Goal: Book appointment/travel/reservation

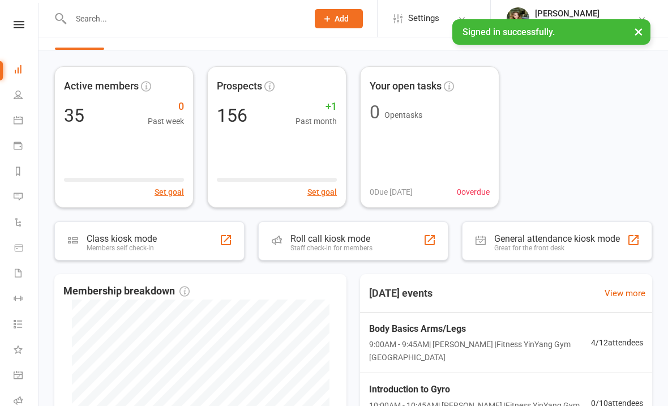
scroll to position [28, 0]
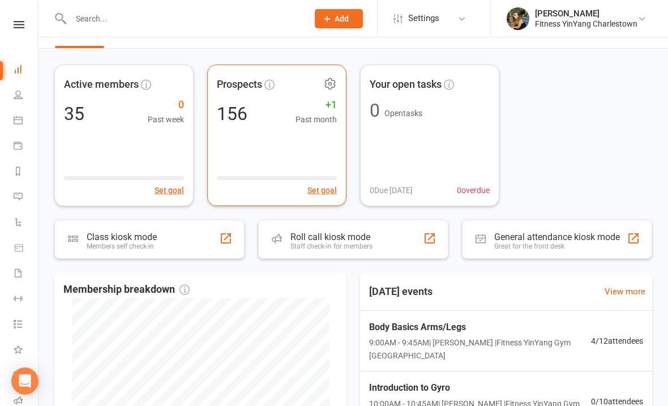
click at [325, 112] on span "+1" at bounding box center [315, 105] width 41 height 16
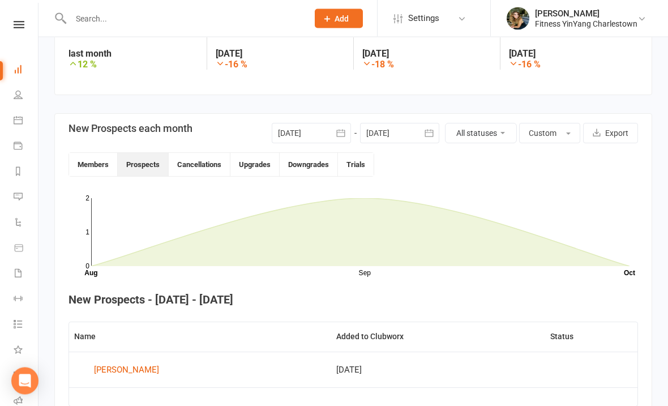
scroll to position [196, 0]
click at [19, 122] on icon at bounding box center [18, 119] width 9 height 9
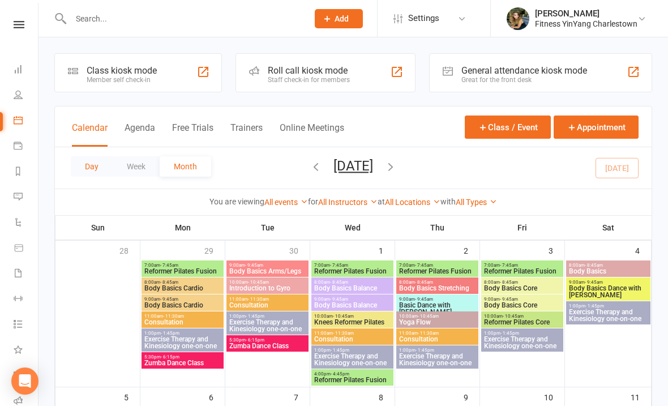
click at [96, 161] on button "Day" at bounding box center [92, 166] width 42 height 20
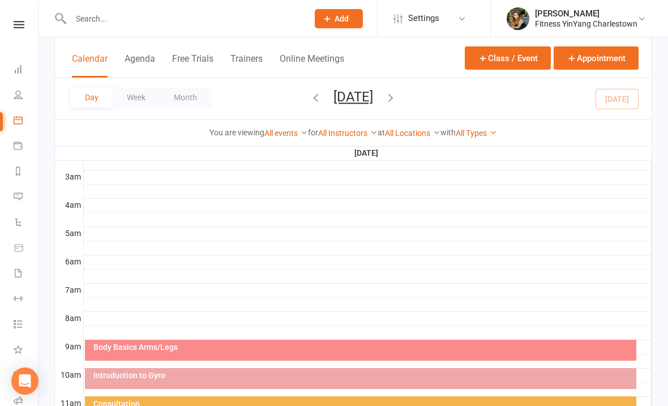
scroll to position [165, 0]
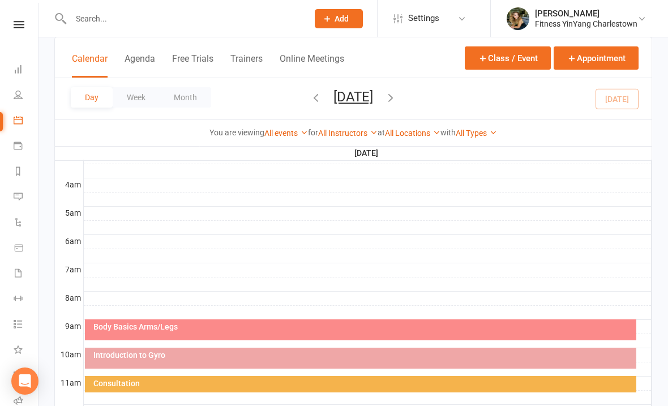
click at [282, 325] on div "Body Basics Arms/Legs" at bounding box center [363, 327] width 541 height 8
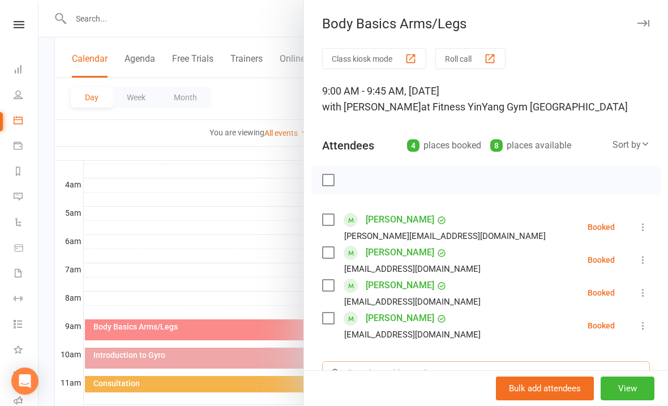
click at [374, 378] on input "search" at bounding box center [486, 373] width 328 height 24
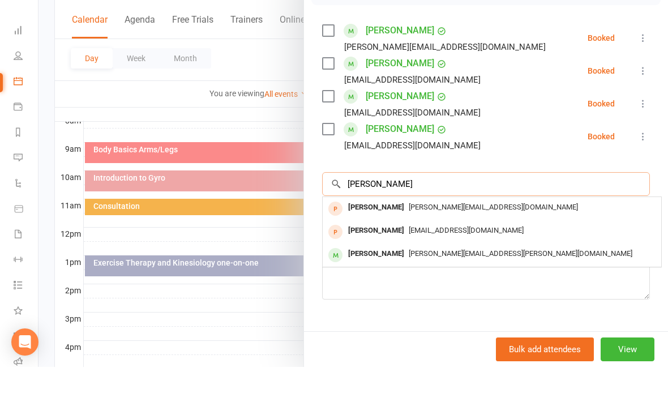
scroll to position [149, 0]
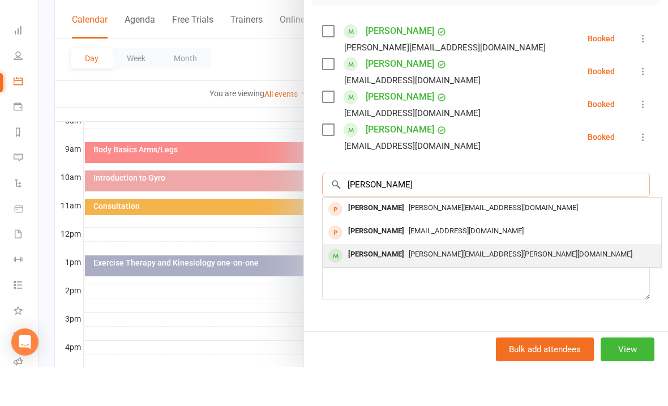
type input "[PERSON_NAME]"
click at [429, 289] on span "[PERSON_NAME][EMAIL_ADDRESS][PERSON_NAME][DOMAIN_NAME]" at bounding box center [521, 293] width 224 height 8
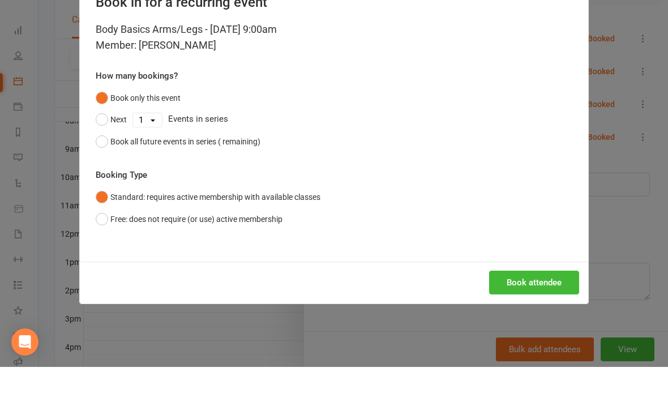
scroll to position [343, 0]
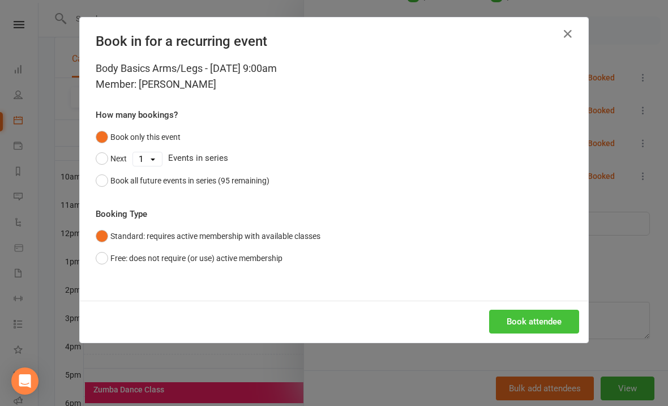
click at [523, 315] on button "Book attendee" at bounding box center [534, 322] width 90 height 24
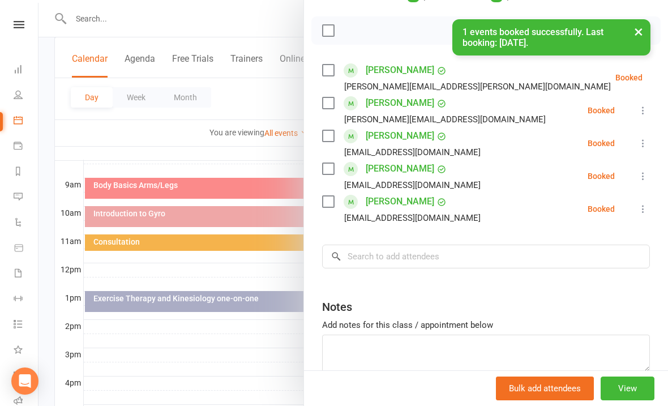
scroll to position [306, 0]
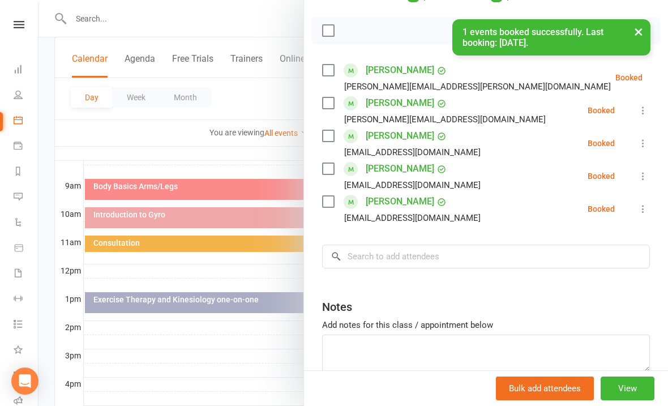
click at [337, 19] on div "× 1 events booked successfully. Last booking: [DATE]." at bounding box center [326, 19] width 653 height 0
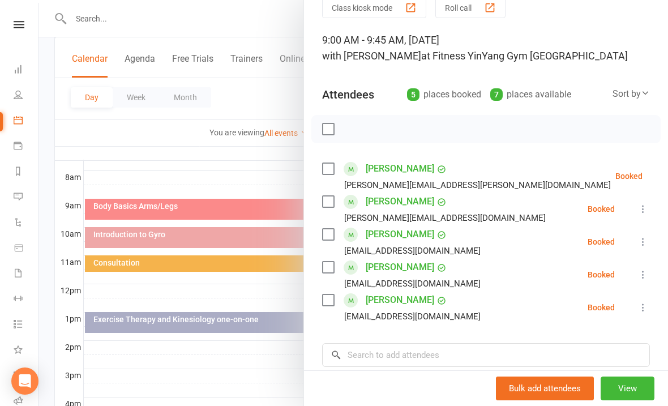
scroll to position [52, 0]
click at [336, 125] on div at bounding box center [485, 128] width 349 height 28
click at [331, 119] on div at bounding box center [485, 128] width 349 height 28
click at [333, 128] on label at bounding box center [327, 128] width 11 height 11
click at [355, 124] on icon "button" at bounding box center [354, 129] width 10 height 10
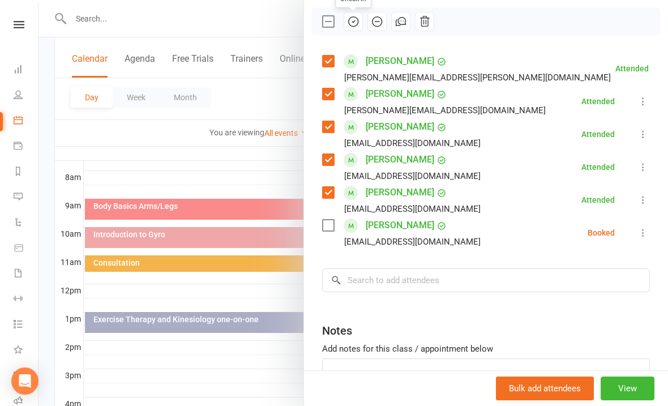
scroll to position [156, 0]
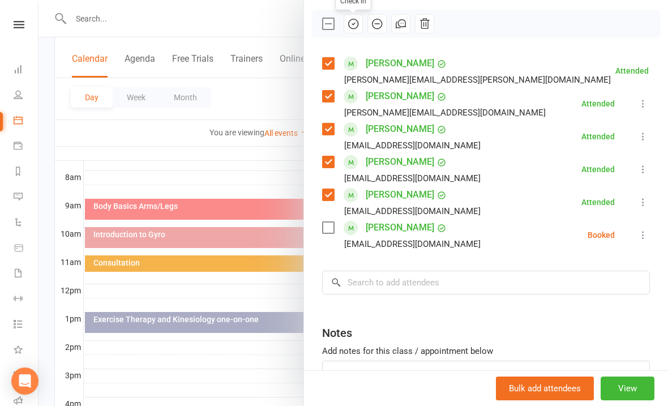
click at [642, 232] on icon at bounding box center [642, 234] width 11 height 11
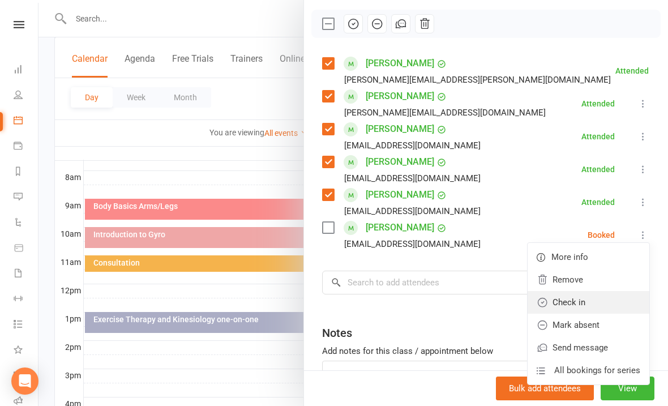
click at [576, 303] on link "Check in" at bounding box center [589, 302] width 122 height 23
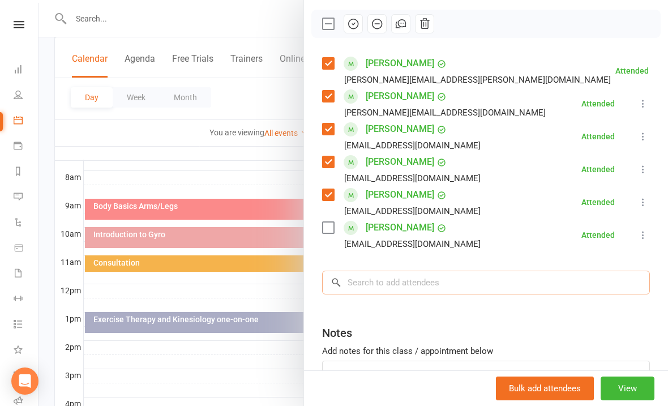
click at [366, 280] on input "search" at bounding box center [486, 283] width 328 height 24
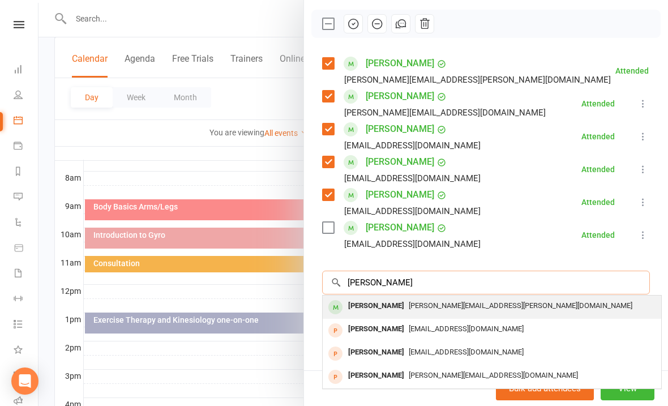
type input "[PERSON_NAME]"
click at [473, 306] on span "[PERSON_NAME][EMAIL_ADDRESS][PERSON_NAME][DOMAIN_NAME]" at bounding box center [521, 305] width 224 height 8
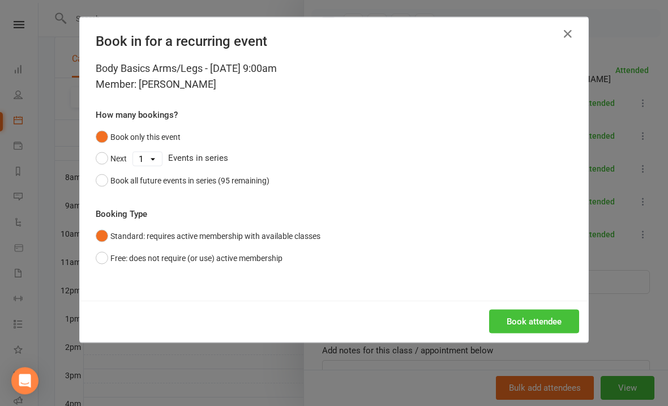
click at [533, 322] on button "Book attendee" at bounding box center [534, 322] width 90 height 24
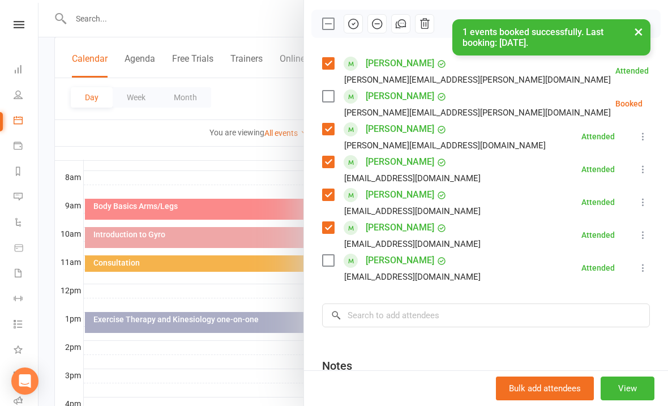
click at [664, 97] on button at bounding box center [671, 104] width 14 height 14
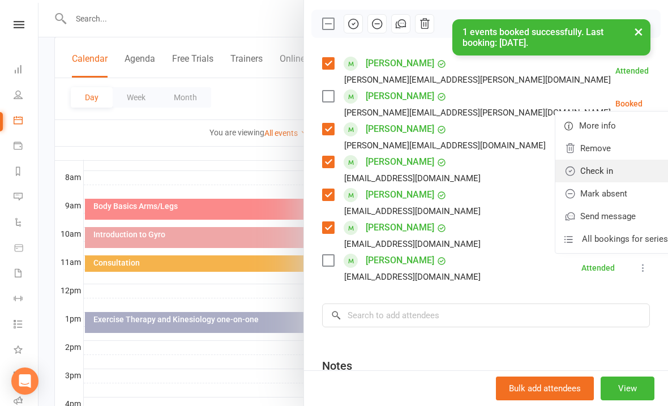
click at [581, 174] on link "Check in" at bounding box center [616, 171] width 122 height 23
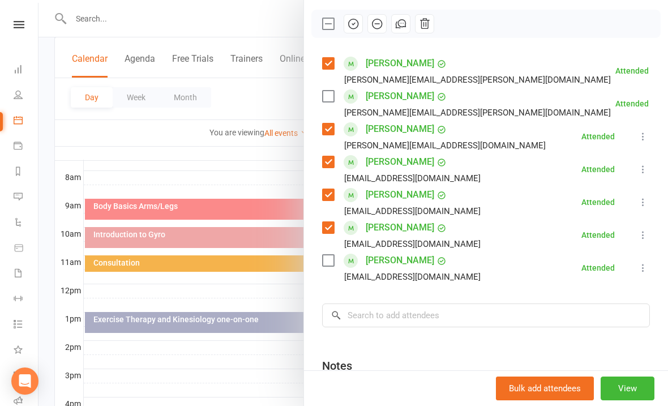
click at [169, 239] on div at bounding box center [352, 203] width 629 height 406
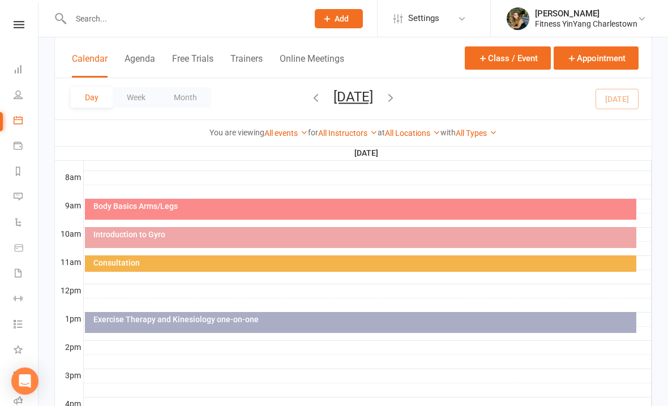
click at [188, 235] on div "Introduction to Gyro" at bounding box center [363, 234] width 541 height 8
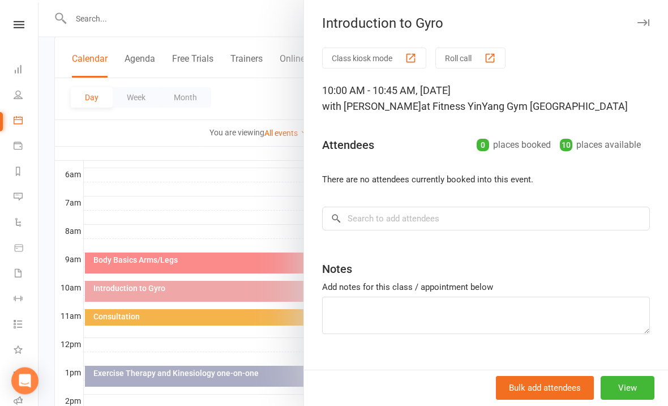
scroll to position [233, 0]
click at [234, 29] on div at bounding box center [352, 203] width 629 height 406
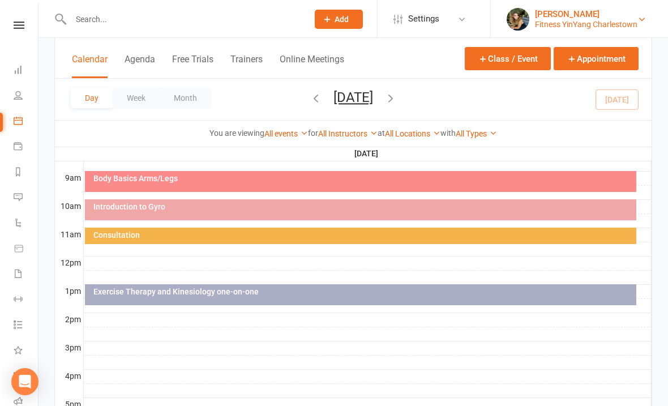
click at [619, 25] on div "Fitness YinYang Charlestown" at bounding box center [586, 24] width 102 height 10
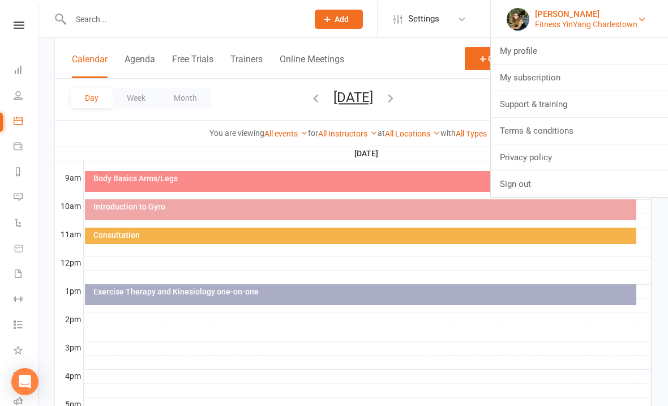
scroll to position [314, 0]
click at [220, 108] on div "Day Week Month [DATE] [DATE] Sun Mon Tue Wed Thu Fri Sat 28 29 30 01 02 03 04 0…" at bounding box center [353, 98] width 597 height 41
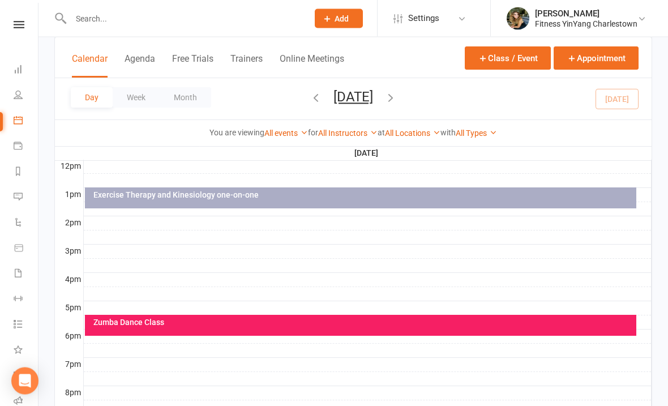
scroll to position [412, 0]
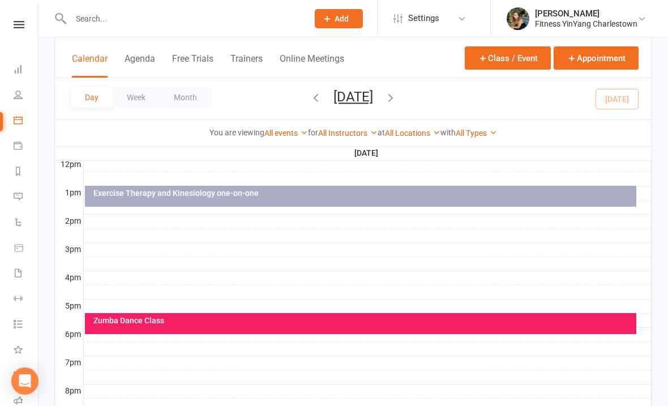
click at [320, 320] on div "Zumba Dance Class" at bounding box center [363, 320] width 541 height 8
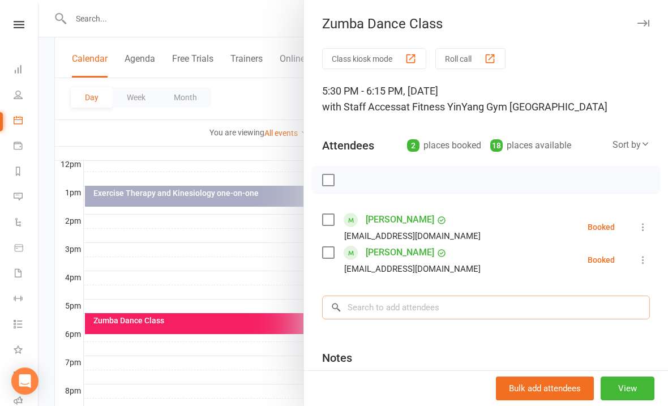
click at [364, 304] on input "search" at bounding box center [486, 307] width 328 height 24
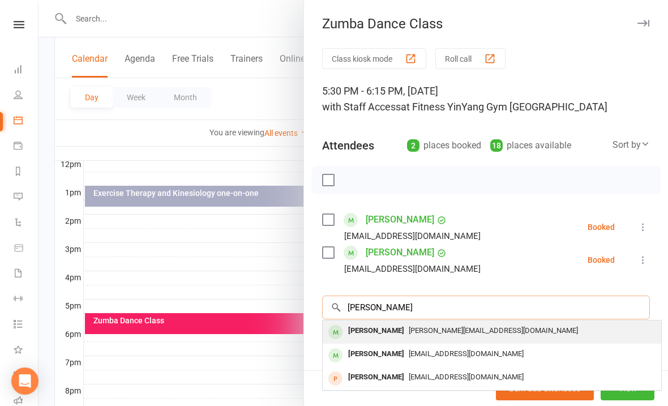
type input "[PERSON_NAME]"
click at [430, 326] on span "[PERSON_NAME][EMAIL_ADDRESS][DOMAIN_NAME]" at bounding box center [493, 330] width 169 height 8
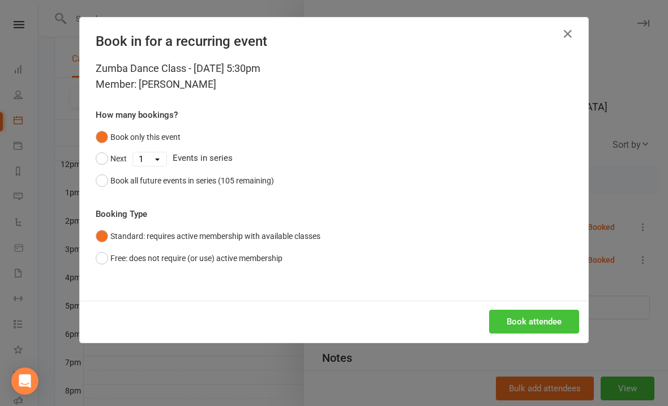
click at [525, 315] on button "Book attendee" at bounding box center [534, 322] width 90 height 24
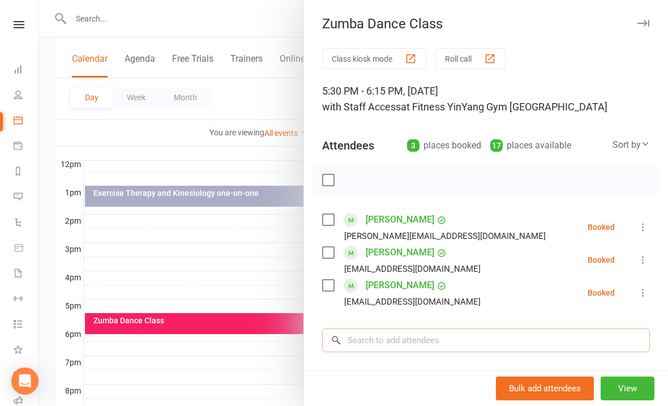
click at [364, 336] on input "search" at bounding box center [486, 340] width 328 height 24
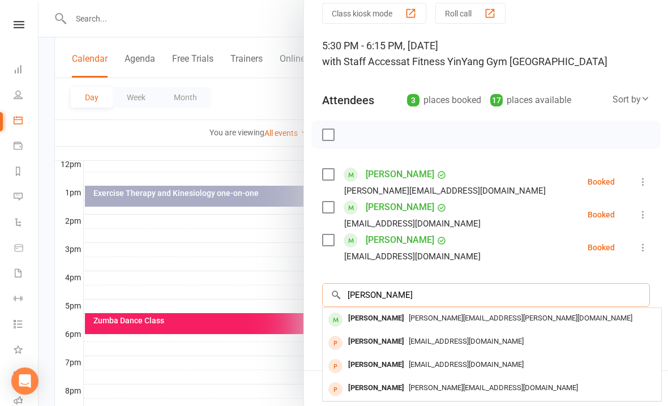
scroll to position [46, 0]
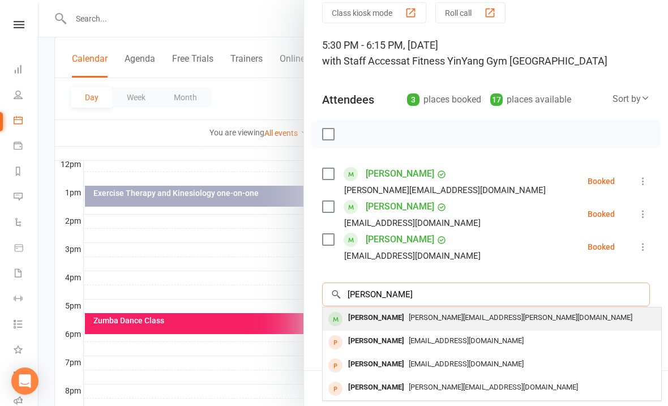
type input "[PERSON_NAME]"
click at [469, 310] on div "[PERSON_NAME][EMAIL_ADDRESS][PERSON_NAME][DOMAIN_NAME]" at bounding box center [491, 318] width 329 height 16
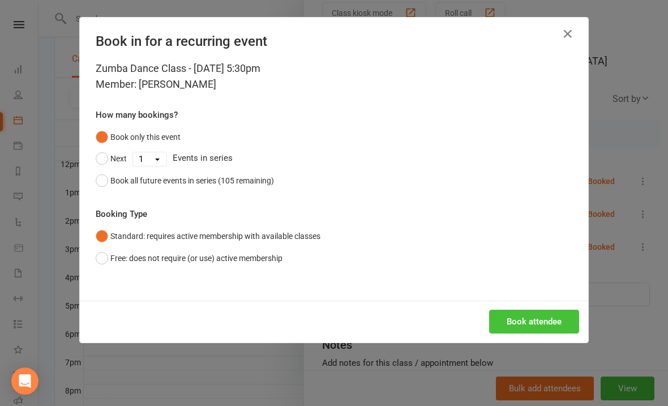
click at [531, 317] on button "Book attendee" at bounding box center [534, 322] width 90 height 24
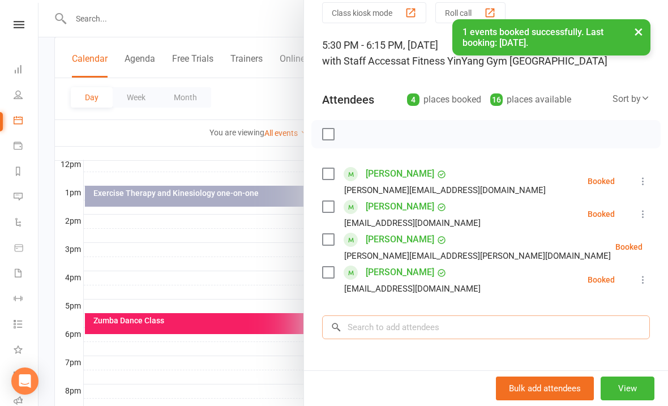
click at [374, 331] on input "search" at bounding box center [486, 327] width 328 height 24
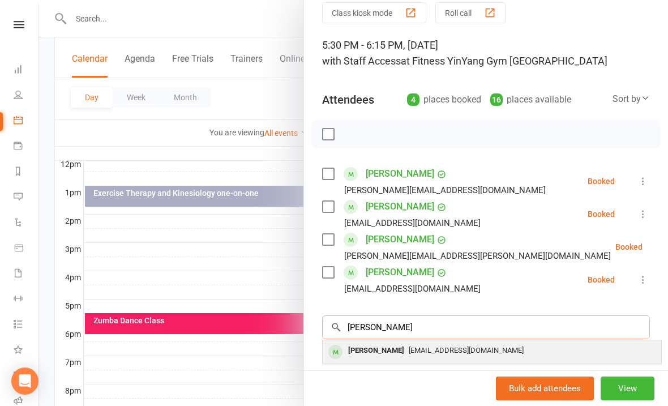
type input "[PERSON_NAME]"
click at [451, 349] on span "[EMAIL_ADDRESS][DOMAIN_NAME]" at bounding box center [466, 350] width 115 height 8
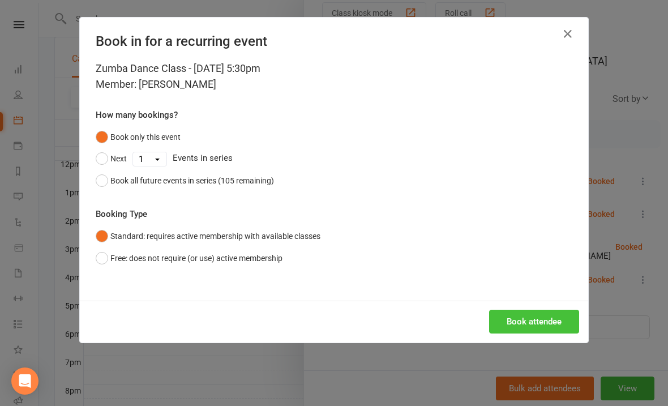
click at [528, 321] on button "Book attendee" at bounding box center [534, 322] width 90 height 24
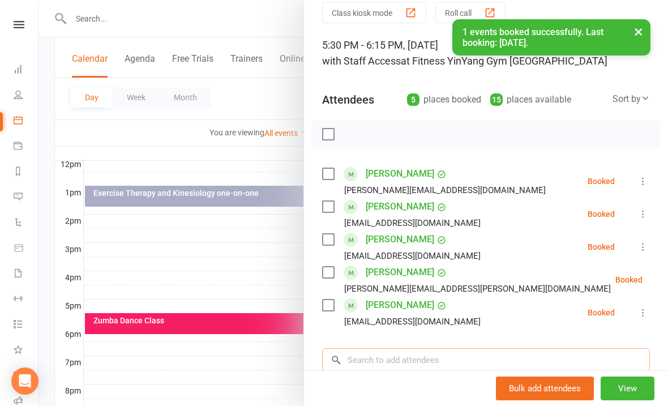
click at [376, 352] on input "search" at bounding box center [486, 360] width 328 height 24
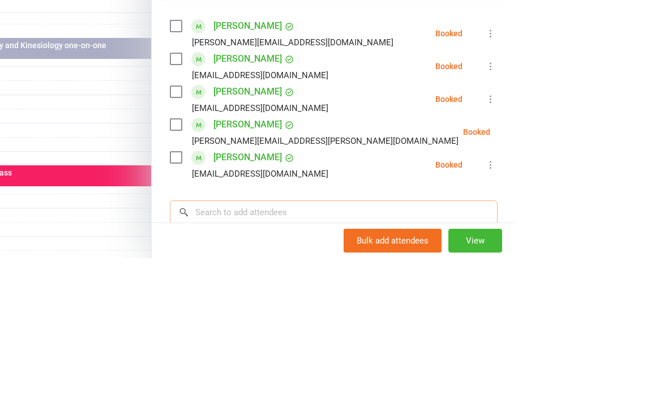
click at [369, 348] on input "search" at bounding box center [486, 360] width 328 height 24
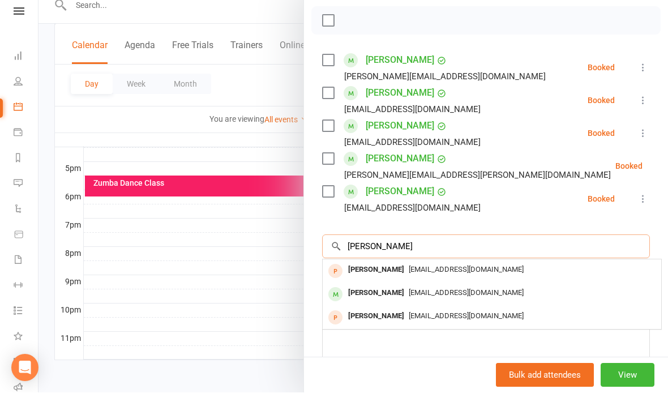
scroll to position [149, 0]
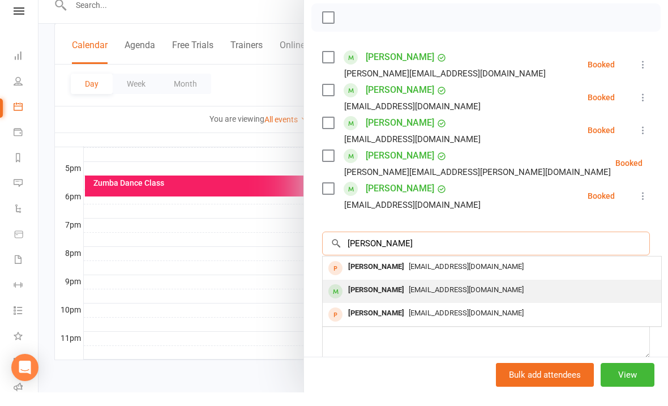
type input "[PERSON_NAME]"
click at [452, 299] on span "[EMAIL_ADDRESS][DOMAIN_NAME]" at bounding box center [466, 303] width 115 height 8
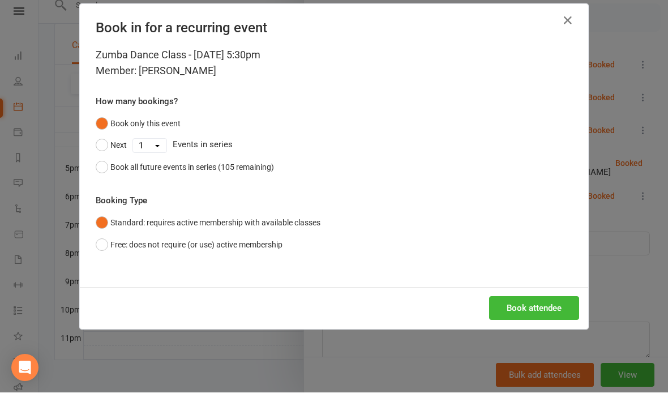
scroll to position [520, 0]
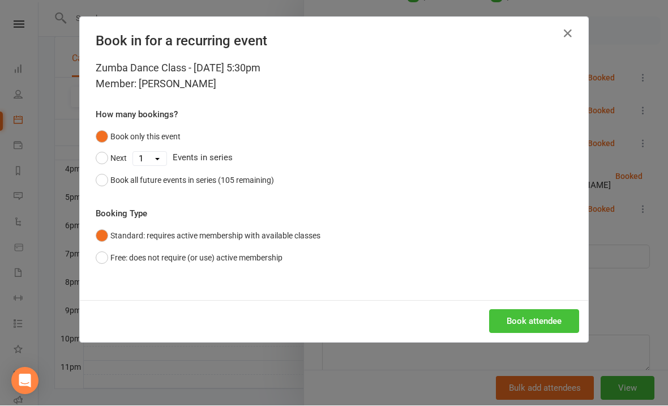
click at [524, 321] on button "Book attendee" at bounding box center [534, 322] width 90 height 24
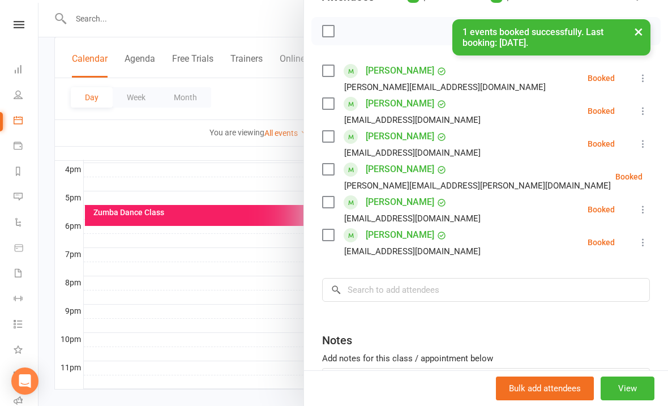
click at [250, 301] on div at bounding box center [352, 203] width 629 height 406
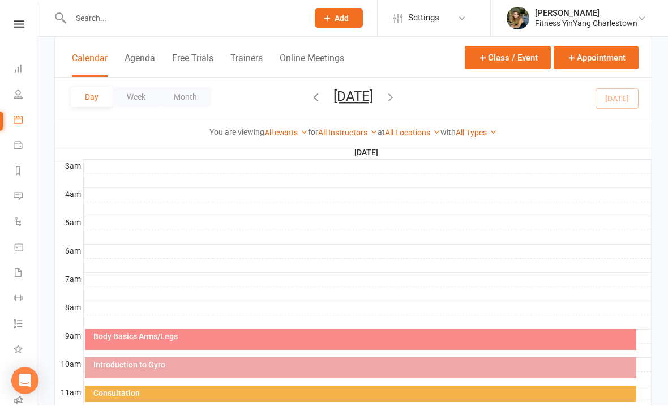
scroll to position [156, 0]
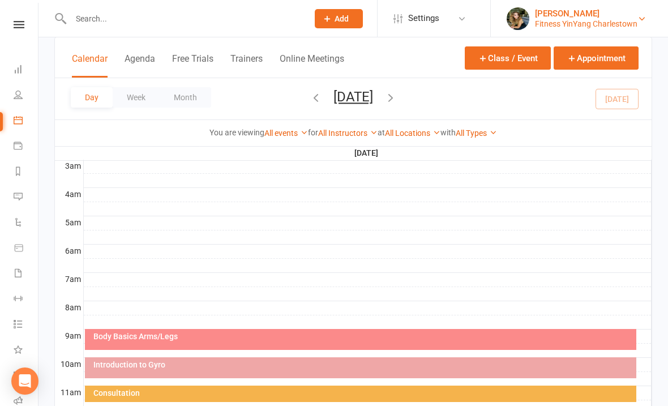
click at [563, 11] on div "[PERSON_NAME]" at bounding box center [586, 13] width 102 height 10
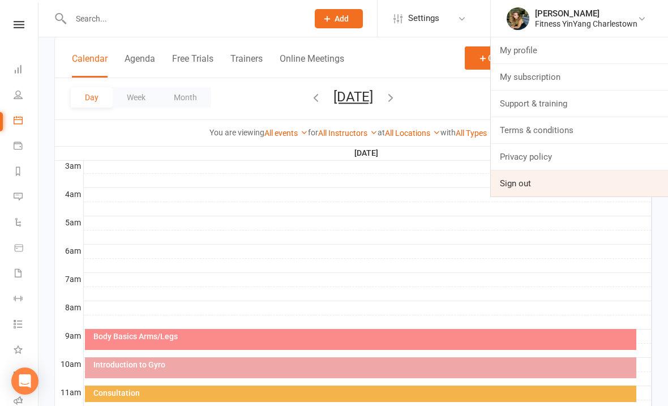
click at [512, 182] on link "Sign out" at bounding box center [579, 183] width 177 height 26
